Goal: Understand process/instructions: Learn how to perform a task or action

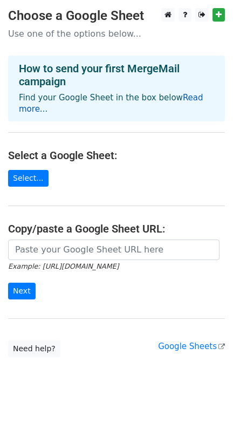
click at [175, 98] on link "Read more..." at bounding box center [111, 103] width 185 height 21
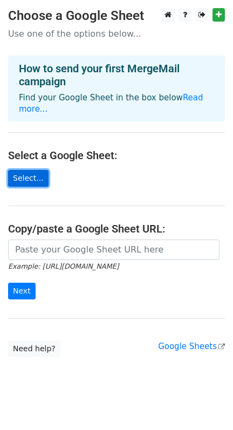
click at [29, 171] on link "Select..." at bounding box center [28, 178] width 41 height 17
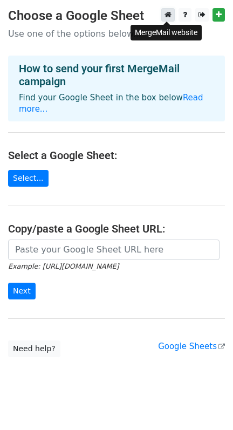
click at [167, 14] on icon at bounding box center [168, 15] width 7 height 8
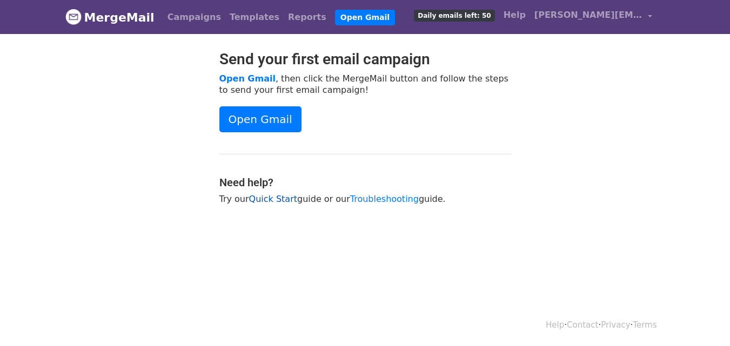
click at [261, 198] on link "Quick Start" at bounding box center [273, 199] width 48 height 10
